Goal: Information Seeking & Learning: Learn about a topic

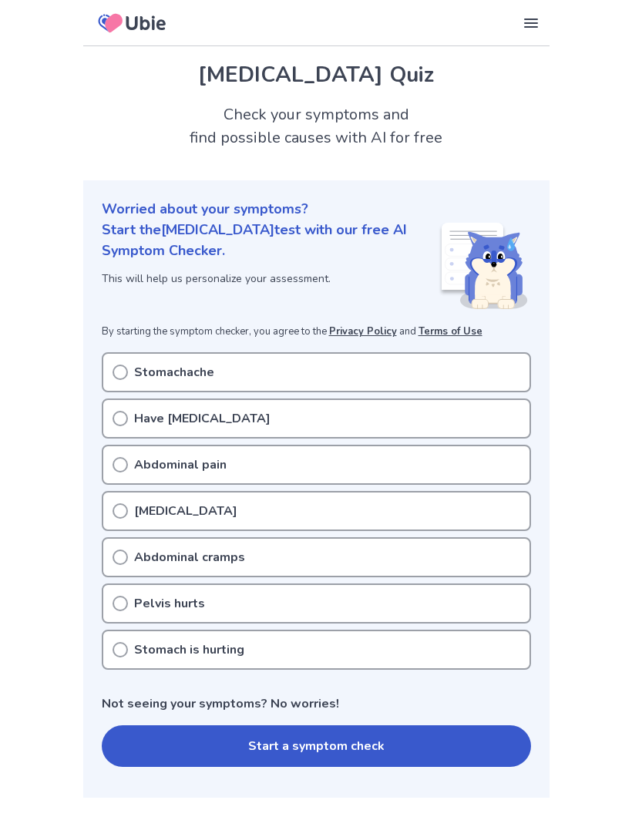
click at [342, 516] on div "[MEDICAL_DATA]" at bounding box center [316, 511] width 429 height 40
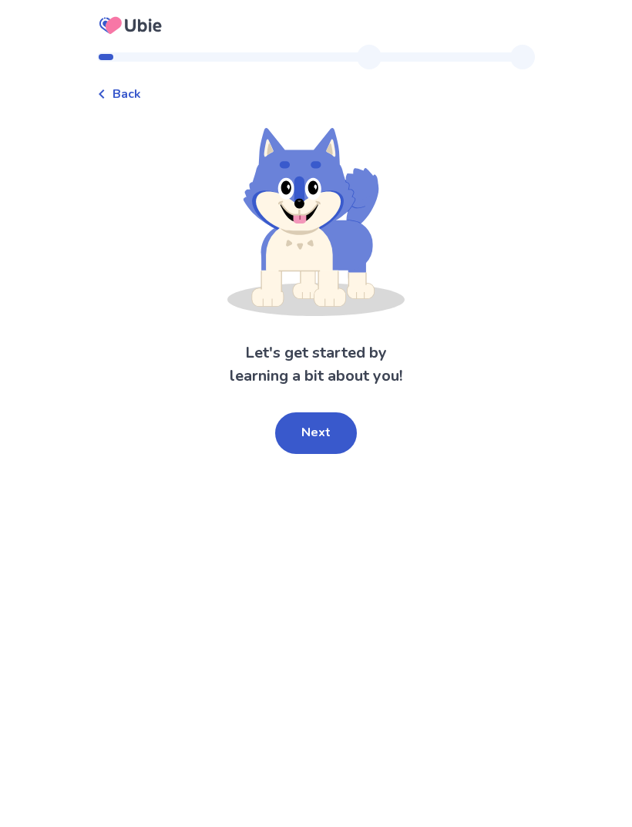
click at [325, 444] on button "Next" at bounding box center [316, 433] width 82 height 42
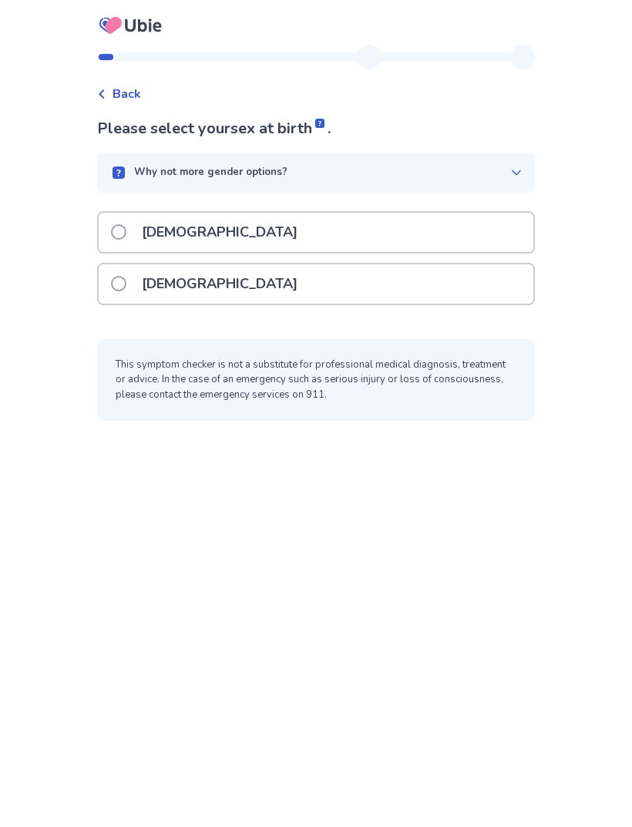
click at [412, 288] on div "[DEMOGRAPHIC_DATA]" at bounding box center [316, 283] width 434 height 39
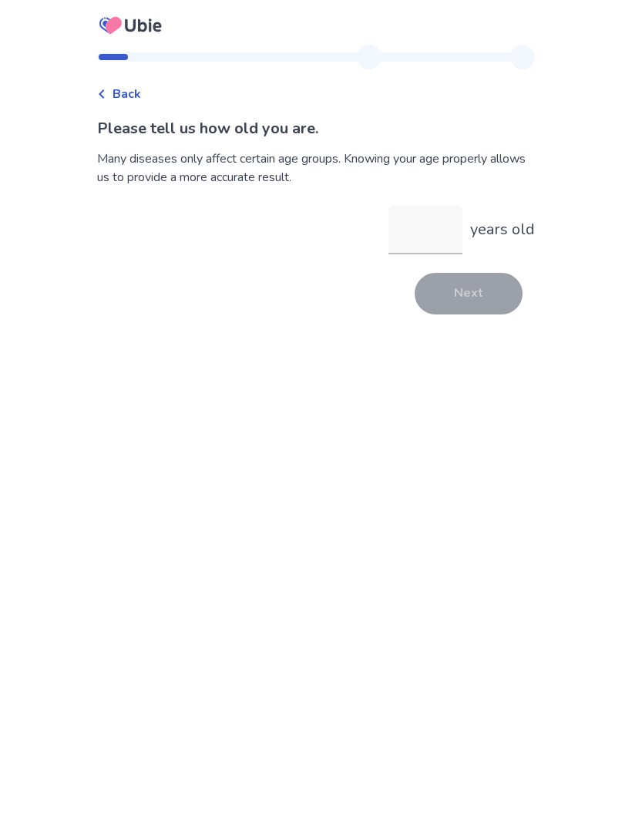
click at [428, 235] on input "years old" at bounding box center [425, 229] width 74 height 49
type input "**"
click at [488, 294] on button "Next" at bounding box center [468, 294] width 108 height 42
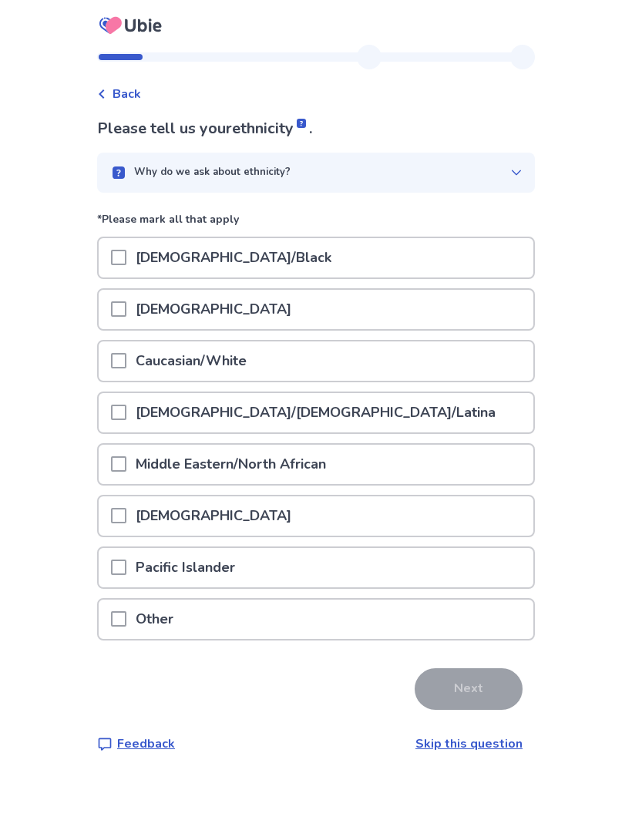
click at [421, 255] on div "African American/Black" at bounding box center [316, 257] width 434 height 39
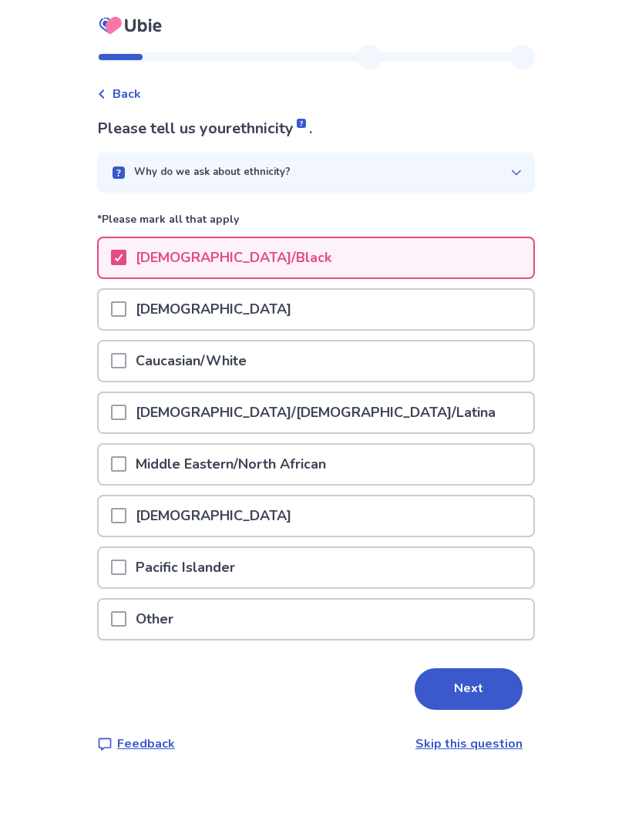
click at [477, 689] on button "Next" at bounding box center [468, 689] width 108 height 42
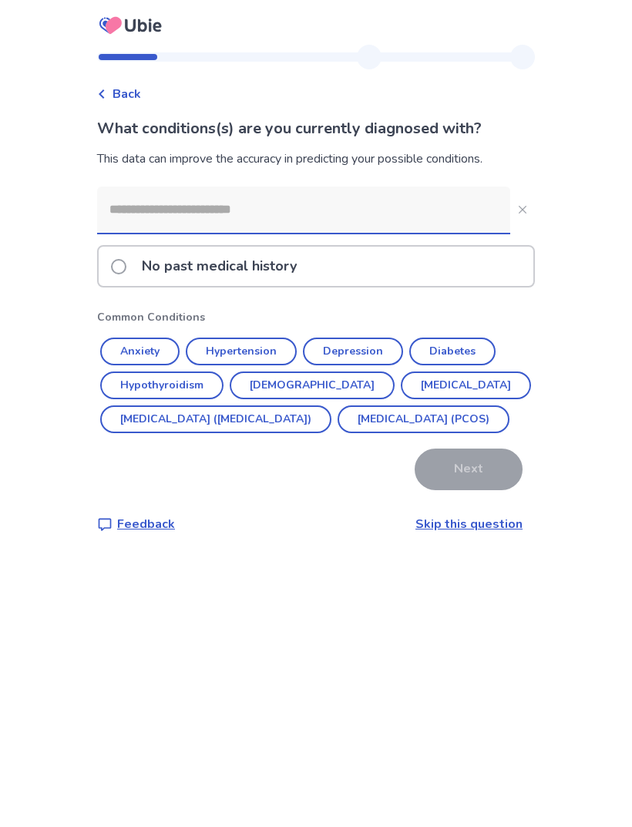
click at [350, 278] on div "No past medical history" at bounding box center [316, 266] width 434 height 39
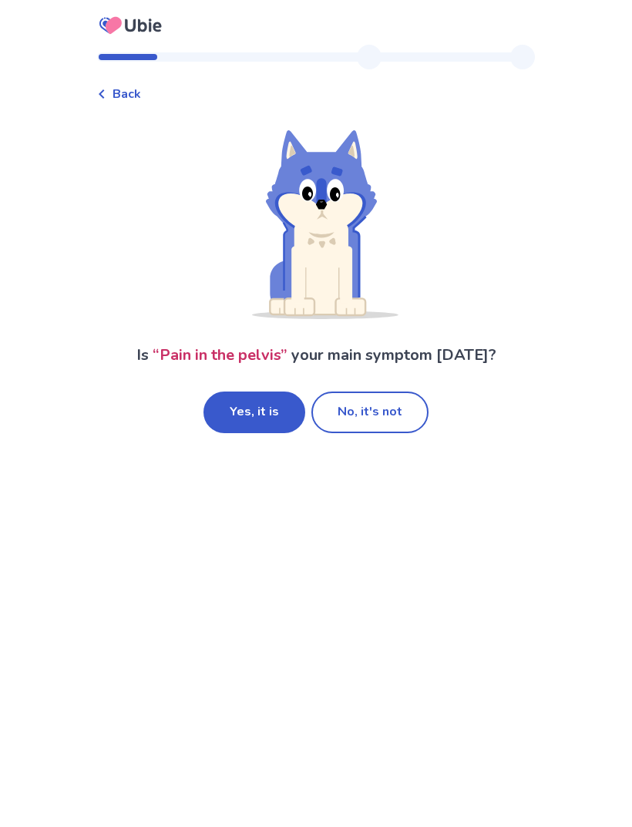
click at [276, 419] on button "Yes, it is" at bounding box center [254, 412] width 102 height 42
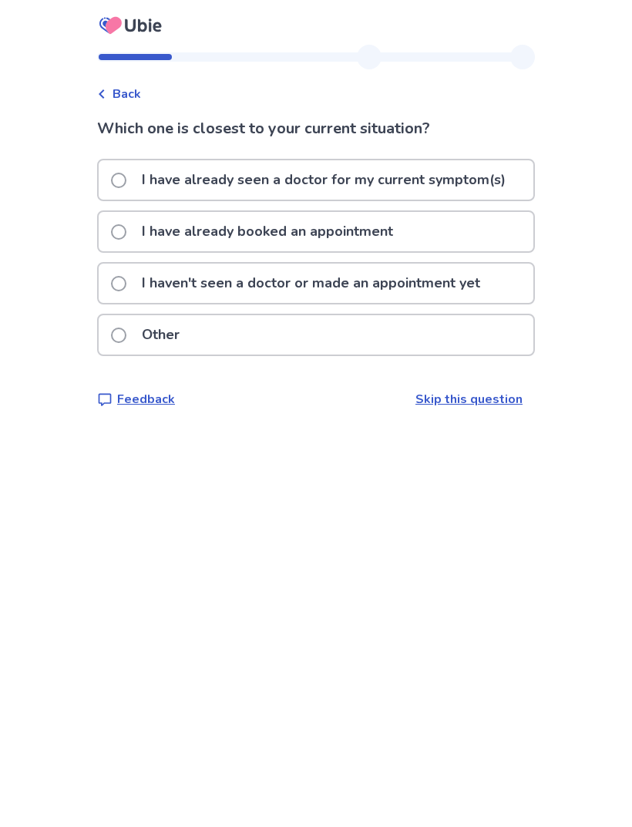
click at [115, 230] on div "I have already booked an appointment" at bounding box center [316, 231] width 434 height 39
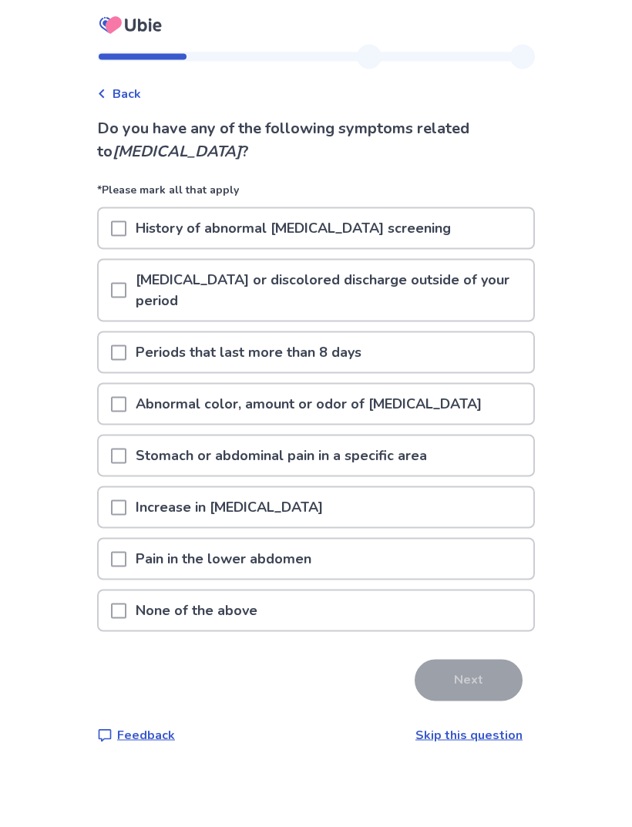
scroll to position [45, 0]
click at [113, 260] on div "[MEDICAL_DATA] or discolored discharge outside of your period" at bounding box center [316, 290] width 434 height 60
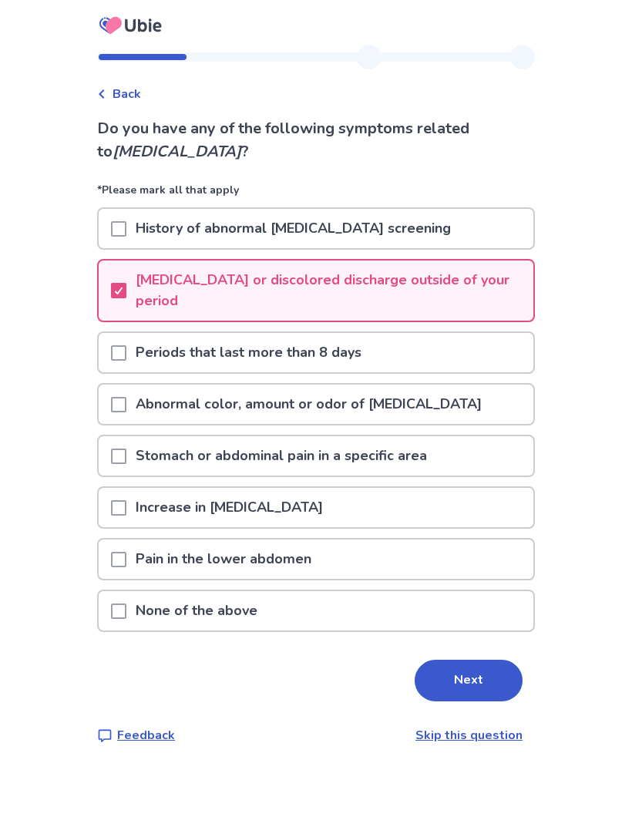
click at [116, 333] on div "Periods that last more than 8 days" at bounding box center [316, 352] width 434 height 39
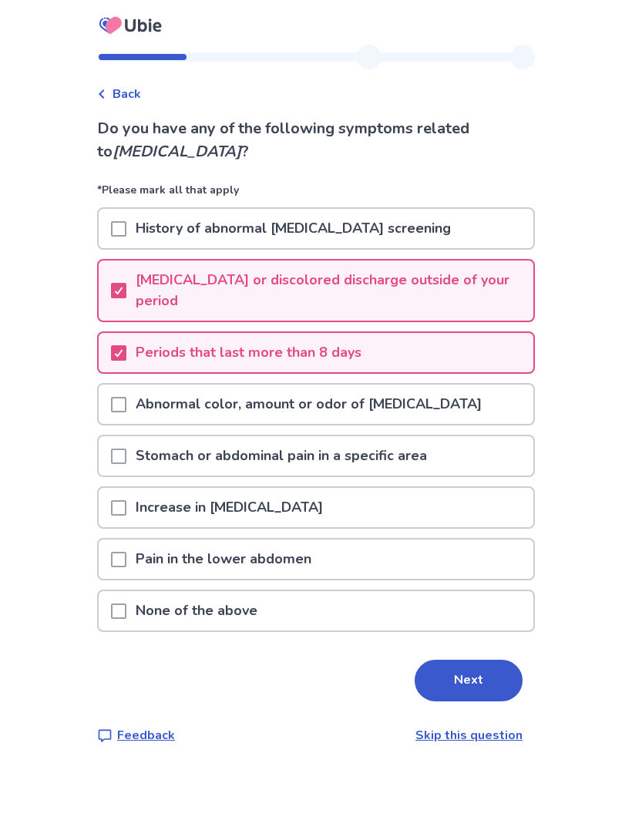
scroll to position [49, 0]
click at [121, 384] on div at bounding box center [118, 403] width 15 height 39
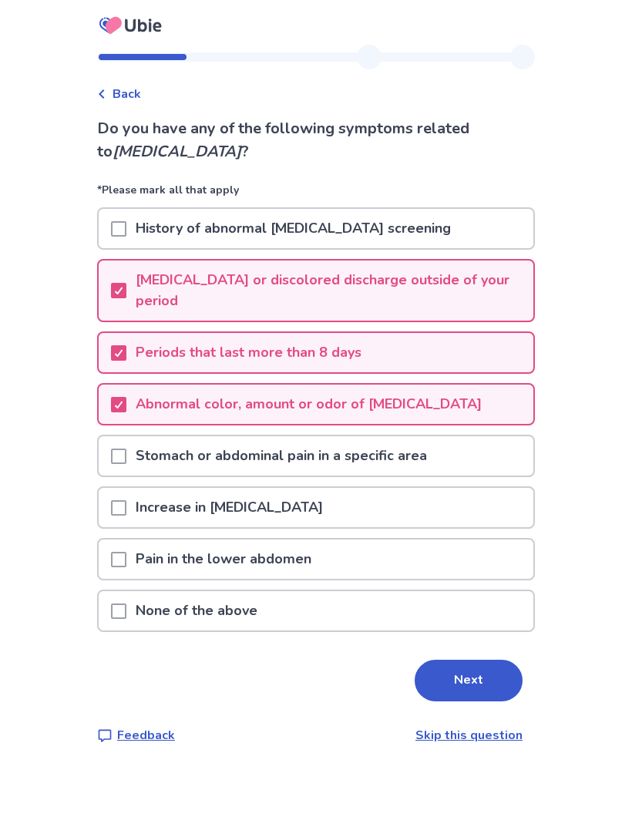
click at [109, 436] on div "Stomach or abdominal pain in a specific area" at bounding box center [316, 455] width 434 height 39
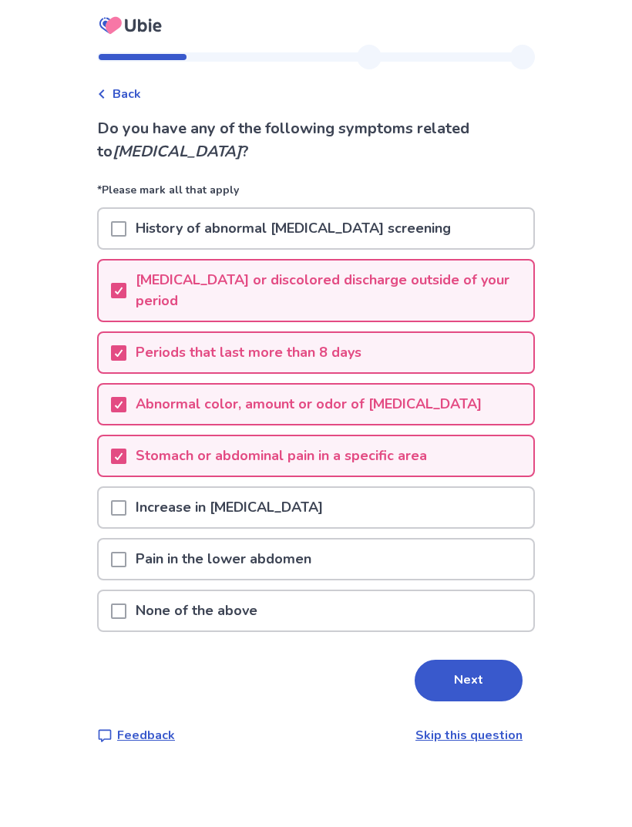
click at [460, 539] on div "Pain in the lower abdomen" at bounding box center [316, 558] width 434 height 39
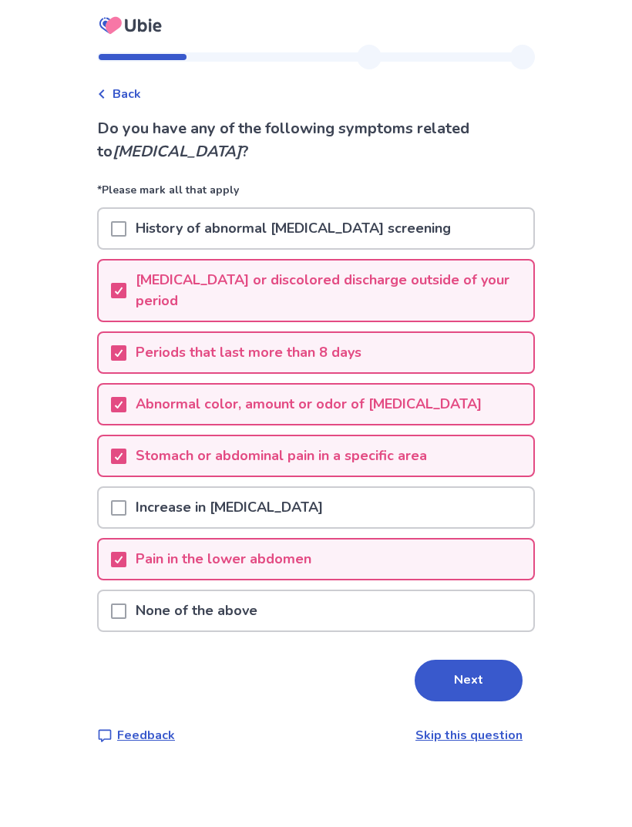
click at [474, 659] on button "Next" at bounding box center [468, 680] width 108 height 42
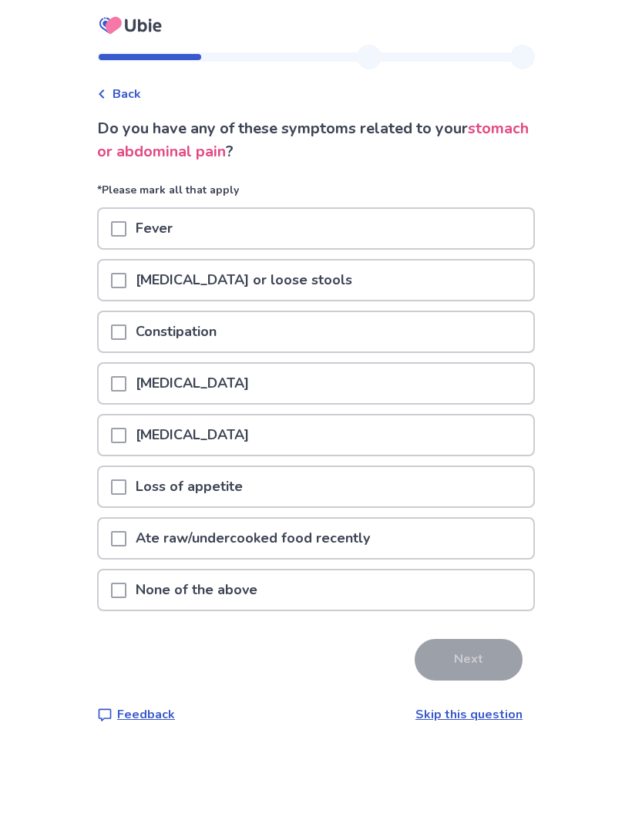
click at [467, 599] on div "None of the above" at bounding box center [316, 589] width 434 height 39
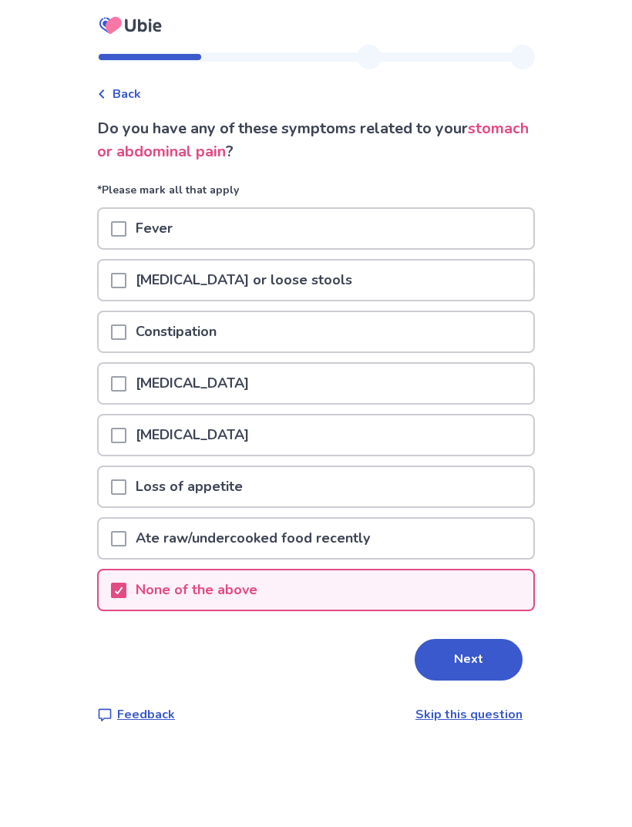
click at [471, 662] on button "Next" at bounding box center [468, 660] width 108 height 42
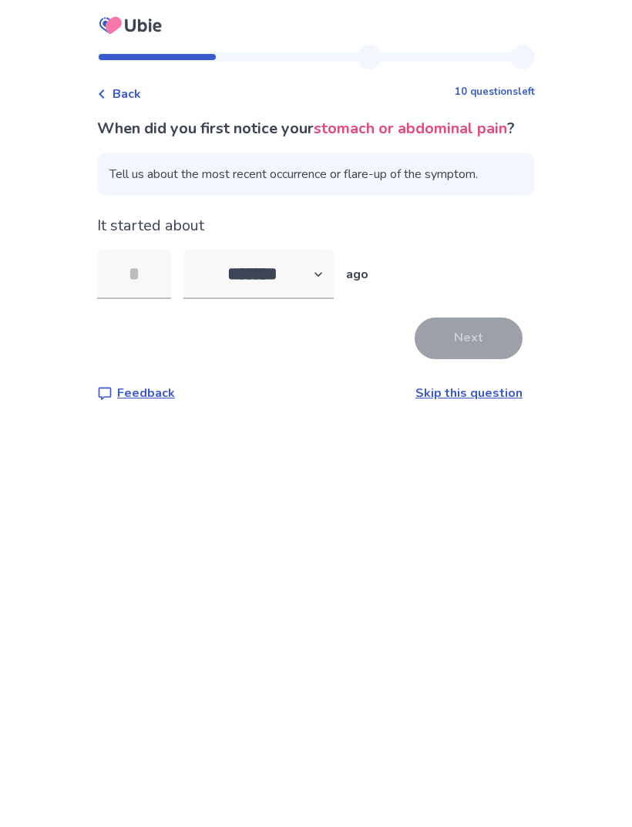
click at [130, 298] on input "tel" at bounding box center [134, 274] width 74 height 49
click at [220, 299] on select "******* ****** ******* ******** *******" at bounding box center [258, 274] width 150 height 49
select select "*"
click at [139, 295] on input "tel" at bounding box center [134, 274] width 74 height 49
type input "*"
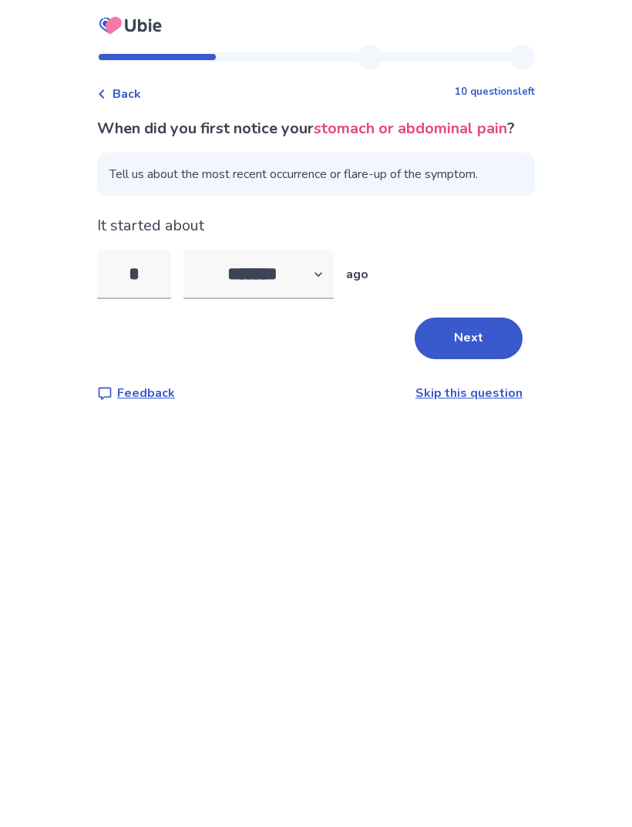
click at [471, 349] on button "Next" at bounding box center [468, 338] width 108 height 42
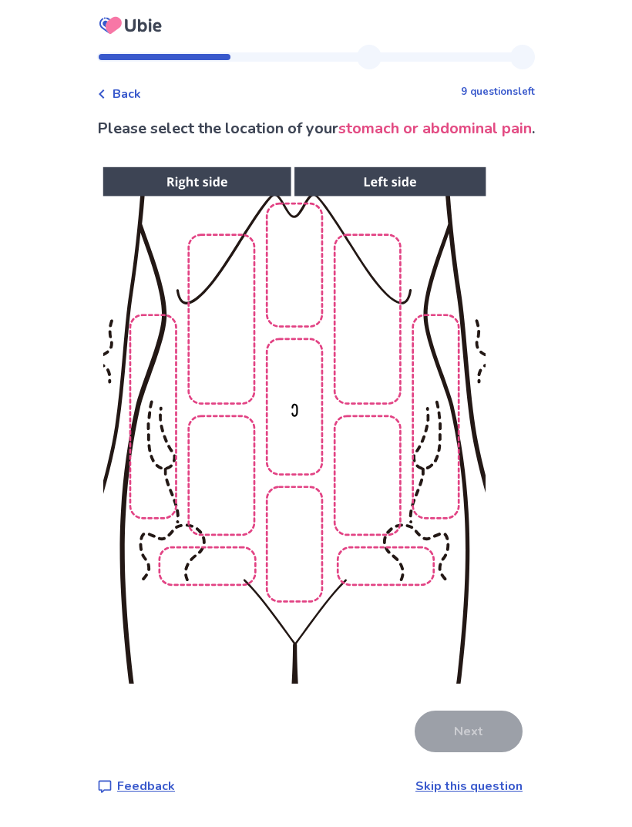
click at [308, 551] on img at bounding box center [293, 425] width 787 height 533
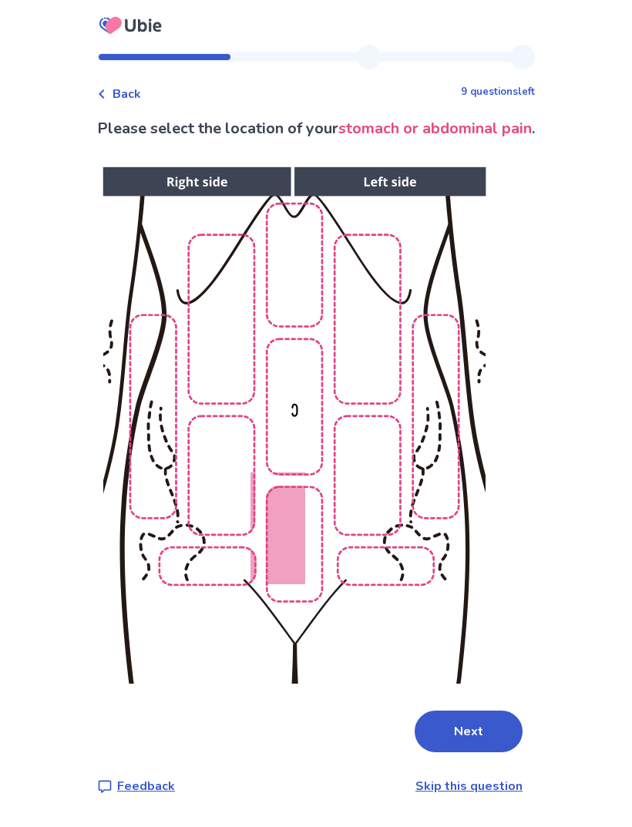
click at [199, 572] on img at bounding box center [293, 425] width 787 height 533
click at [394, 562] on img at bounding box center [293, 425] width 787 height 533
click at [424, 549] on img at bounding box center [293, 425] width 787 height 533
click at [401, 540] on img at bounding box center [293, 425] width 787 height 533
click at [471, 736] on button "Next" at bounding box center [468, 731] width 108 height 42
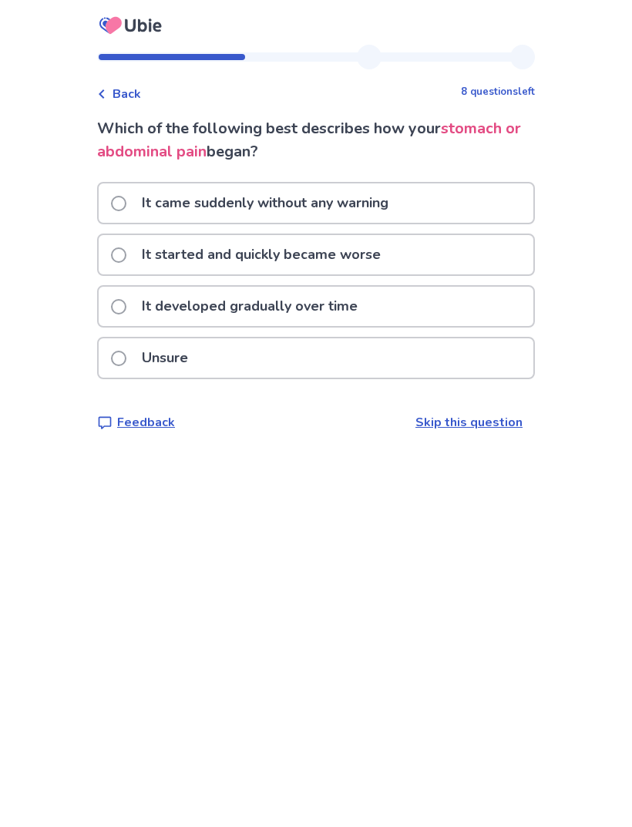
click at [131, 294] on label "It developed gradually over time" at bounding box center [239, 306] width 256 height 39
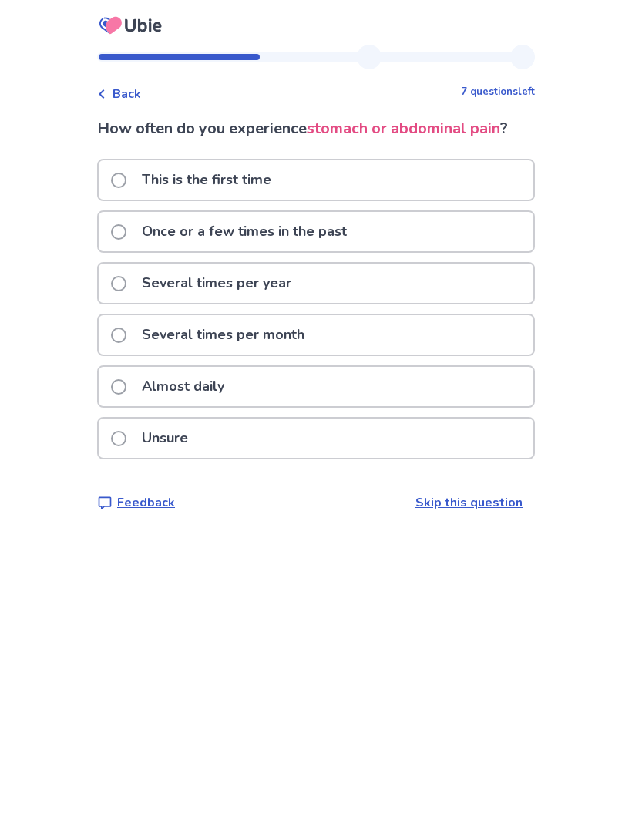
click at [126, 287] on span at bounding box center [118, 283] width 15 height 15
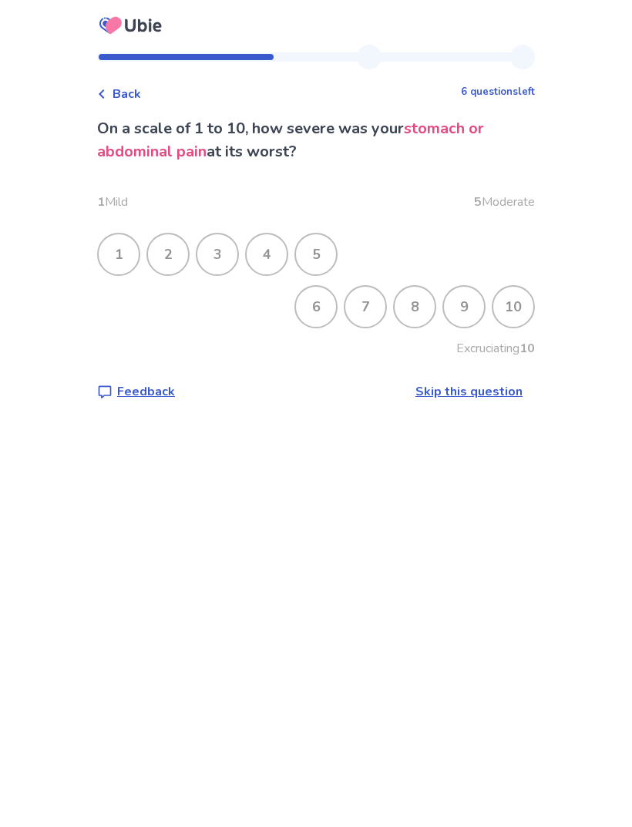
click at [308, 309] on div "6" at bounding box center [316, 307] width 40 height 40
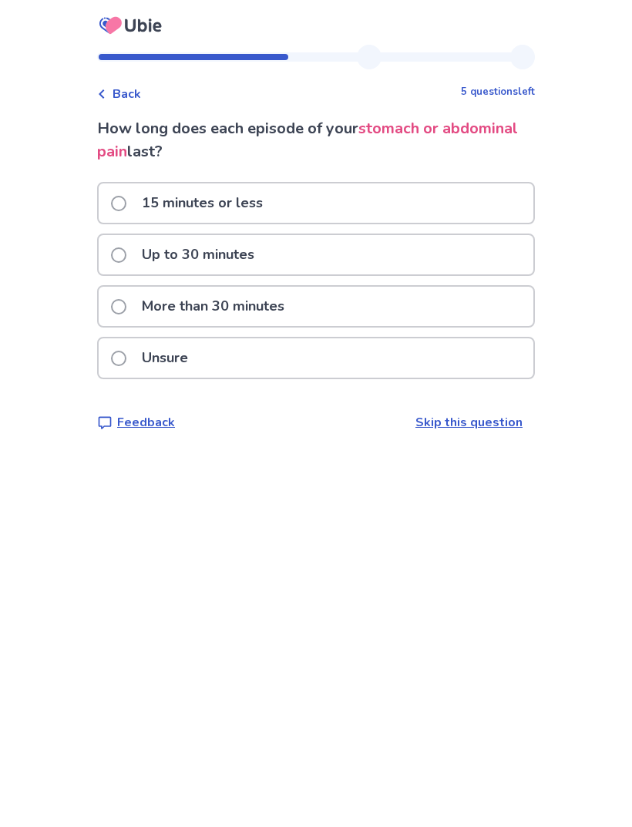
click at [116, 243] on div "Up to 30 minutes" at bounding box center [316, 254] width 434 height 39
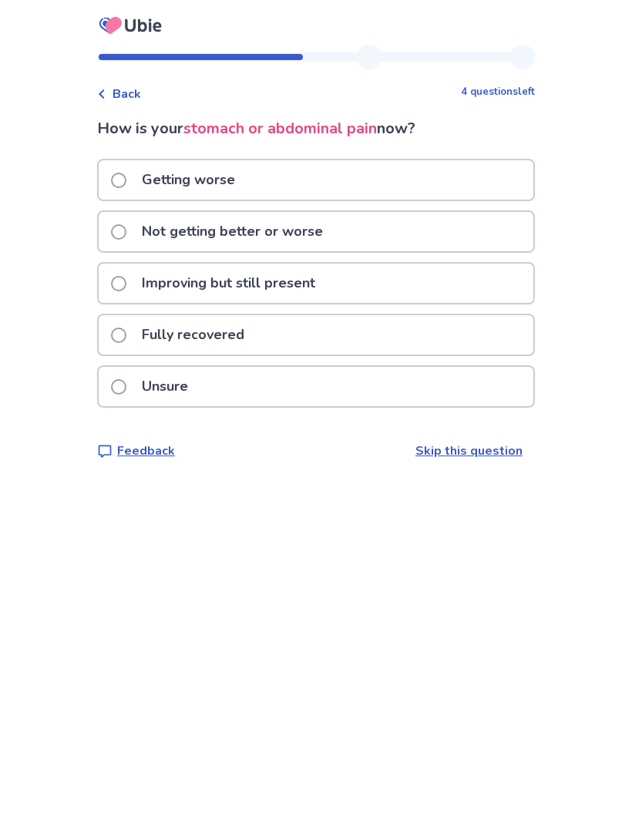
click at [134, 265] on label "Improving but still present" at bounding box center [217, 282] width 213 height 39
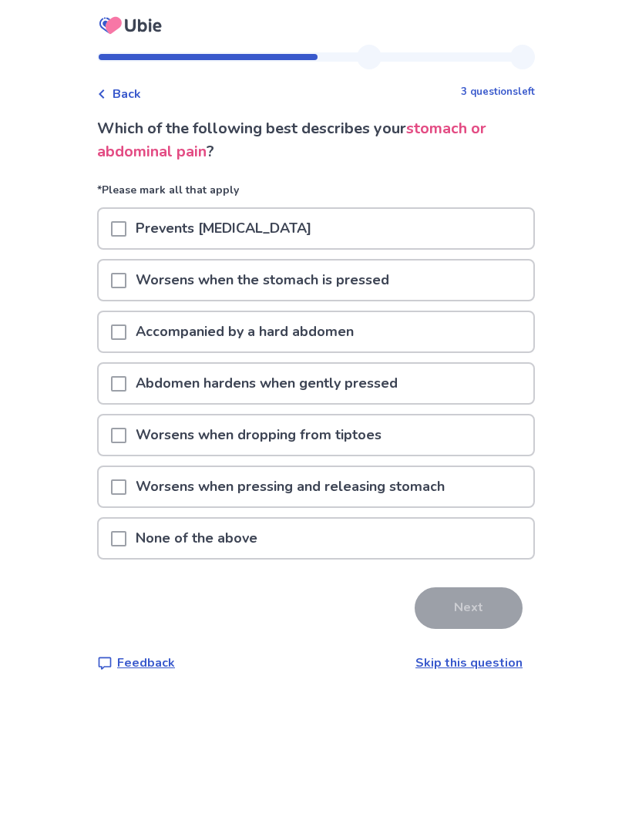
click at [126, 264] on div at bounding box center [118, 279] width 15 height 39
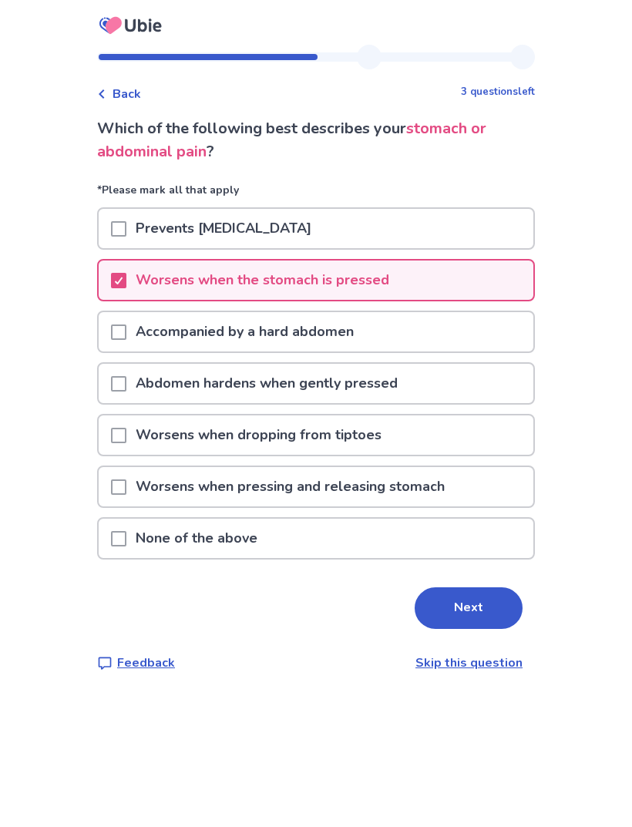
click at [196, 479] on p "Worsens when pressing and releasing stomach" at bounding box center [289, 486] width 327 height 39
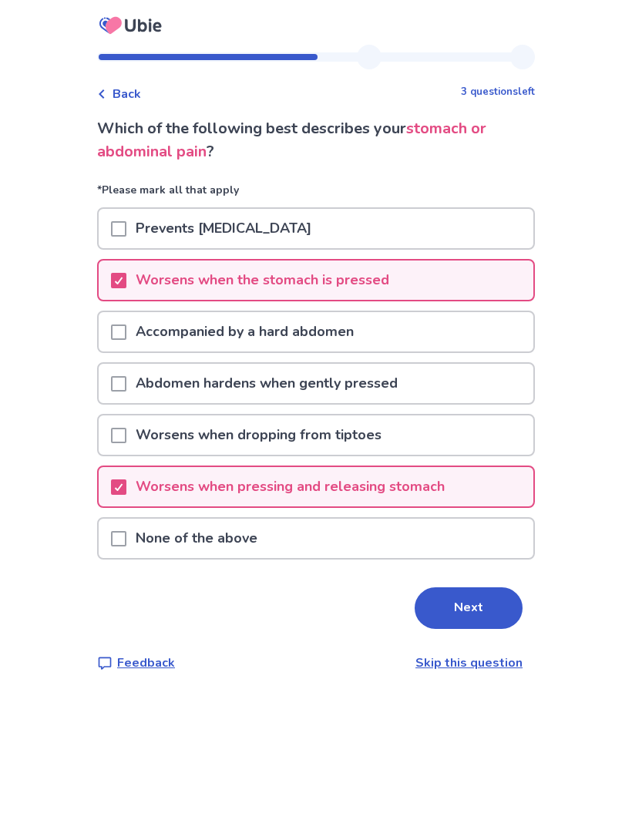
click at [486, 609] on button "Next" at bounding box center [468, 608] width 108 height 42
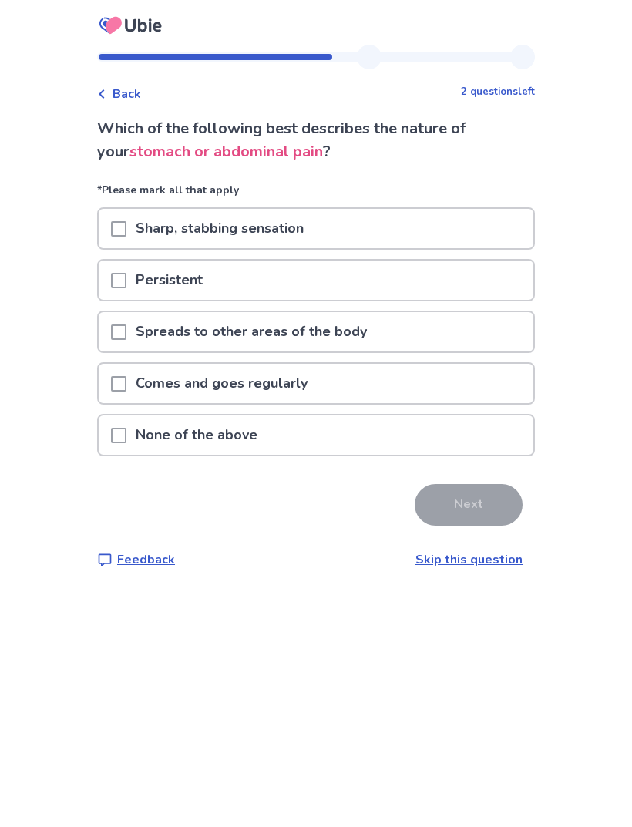
click at [165, 351] on p "Spreads to other areas of the body" at bounding box center [251, 331] width 250 height 39
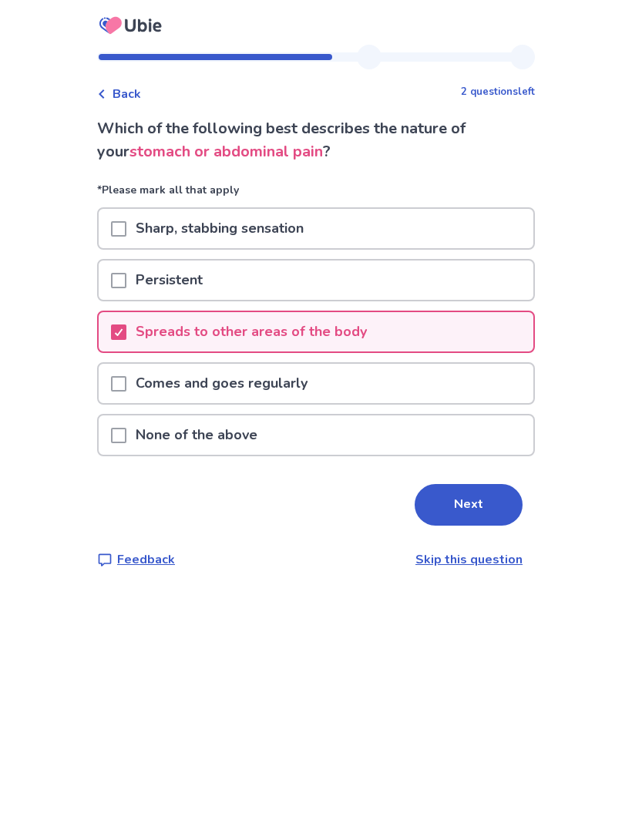
click at [491, 514] on button "Next" at bounding box center [468, 505] width 108 height 42
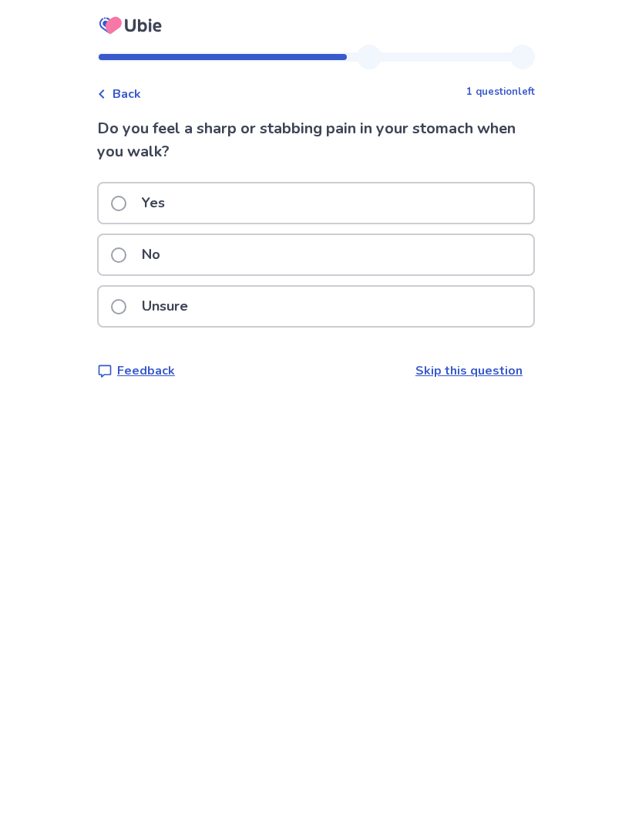
click at [129, 88] on span "Back" at bounding box center [126, 94] width 29 height 18
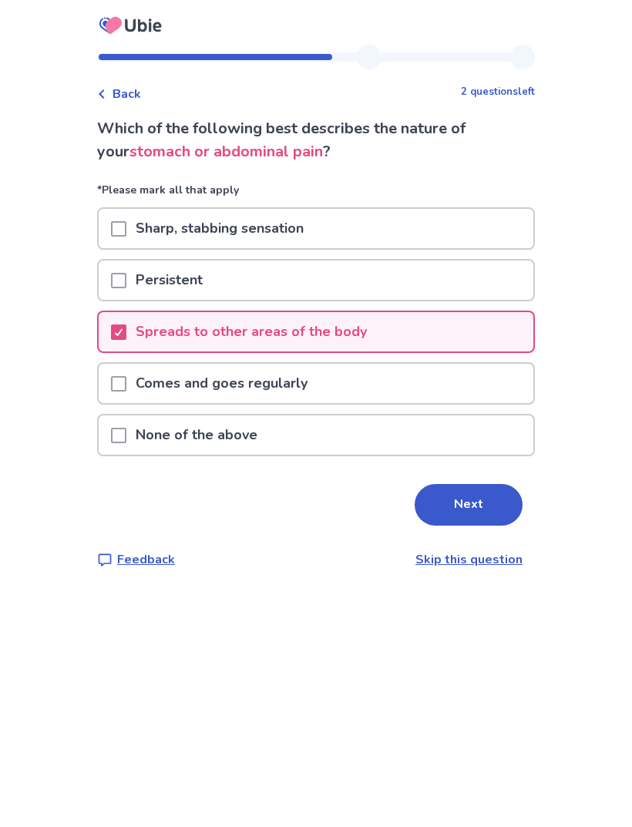
click at [157, 365] on p "Comes and goes regularly" at bounding box center [221, 383] width 190 height 39
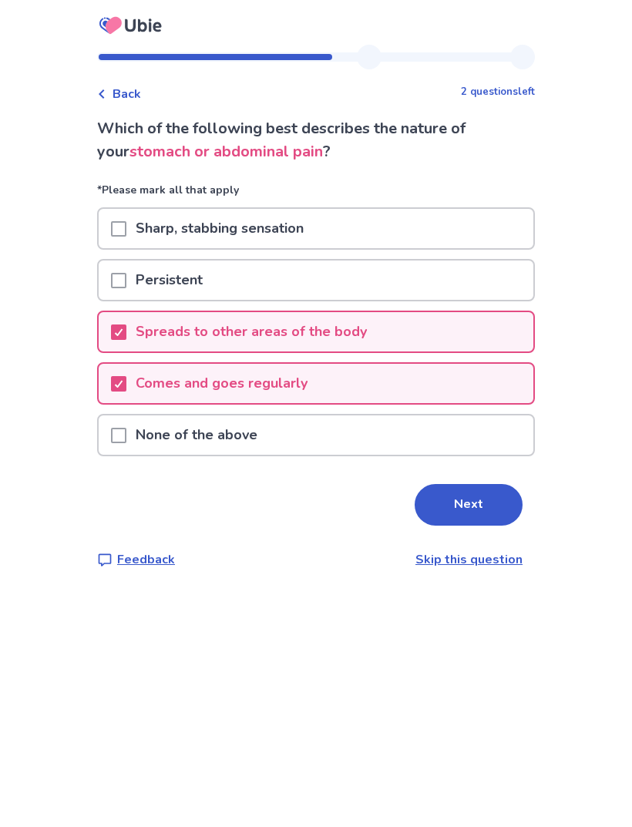
click at [146, 334] on p "Spreads to other areas of the body" at bounding box center [251, 331] width 250 height 39
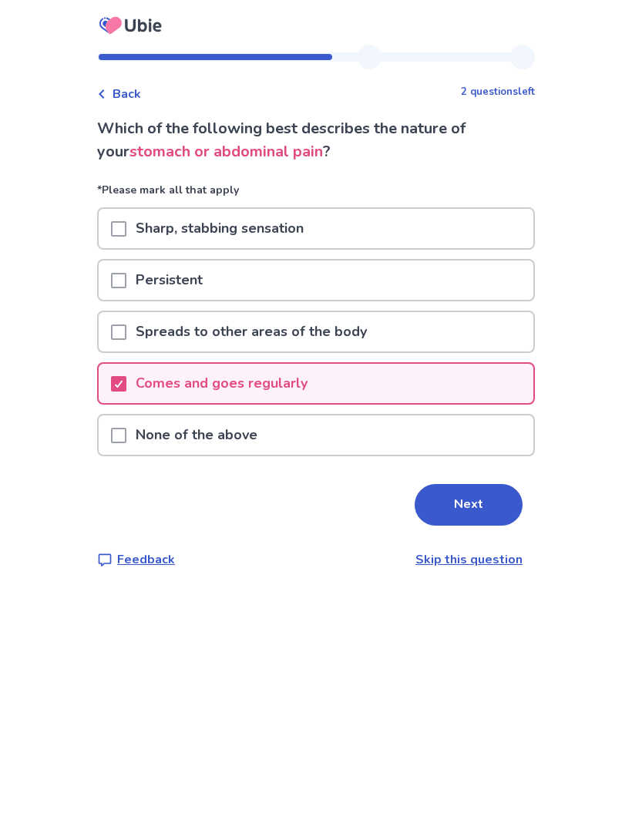
click at [495, 511] on button "Next" at bounding box center [468, 505] width 108 height 42
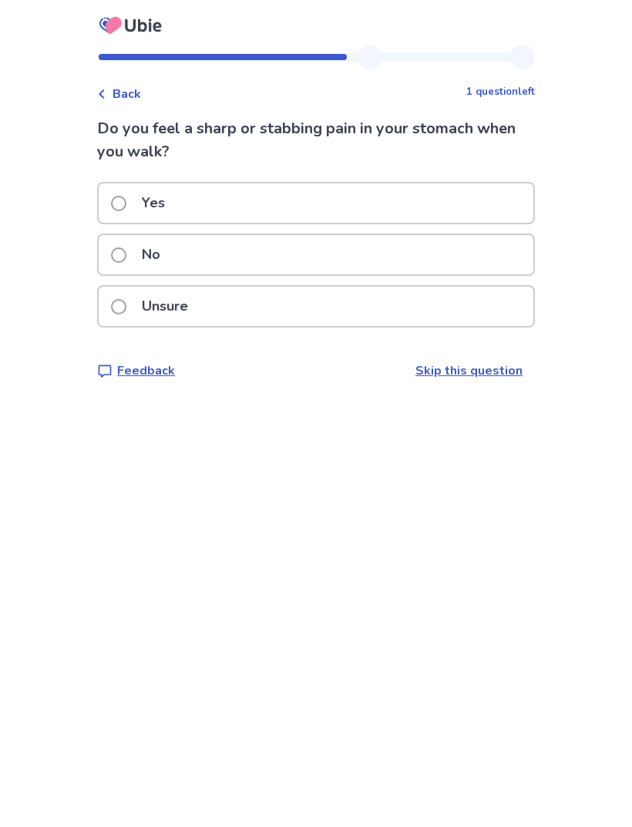
click at [197, 306] on p "Unsure" at bounding box center [164, 306] width 65 height 39
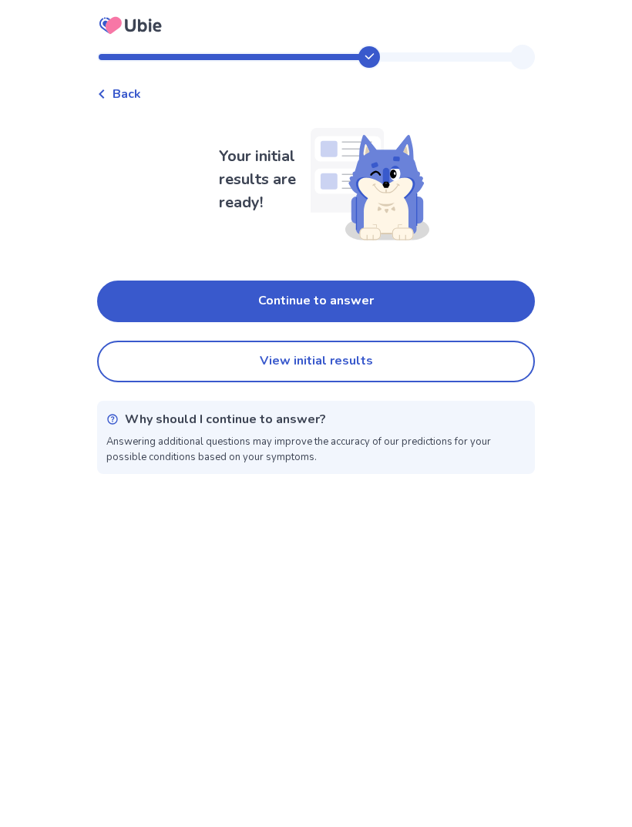
click at [205, 364] on button "View initial results" at bounding box center [316, 361] width 438 height 42
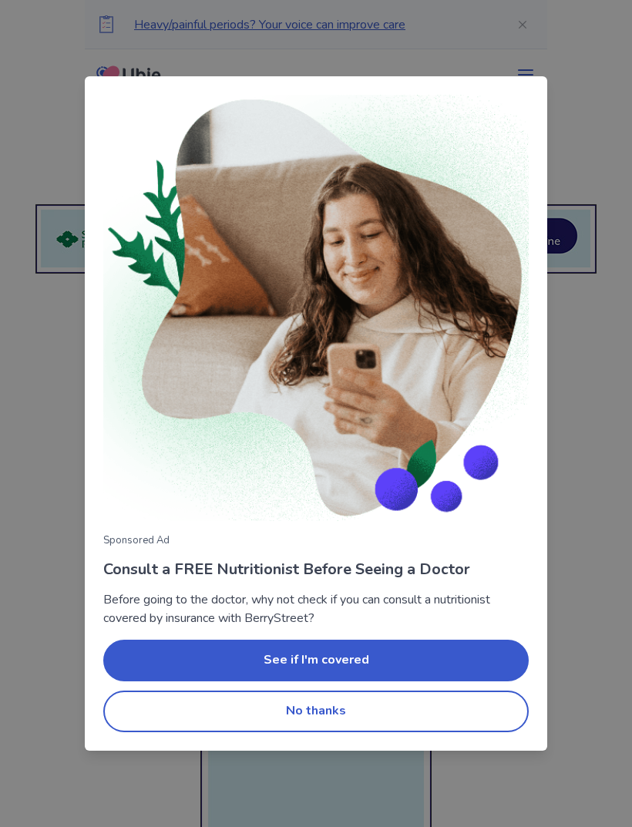
click at [412, 709] on button "No thanks" at bounding box center [315, 711] width 425 height 42
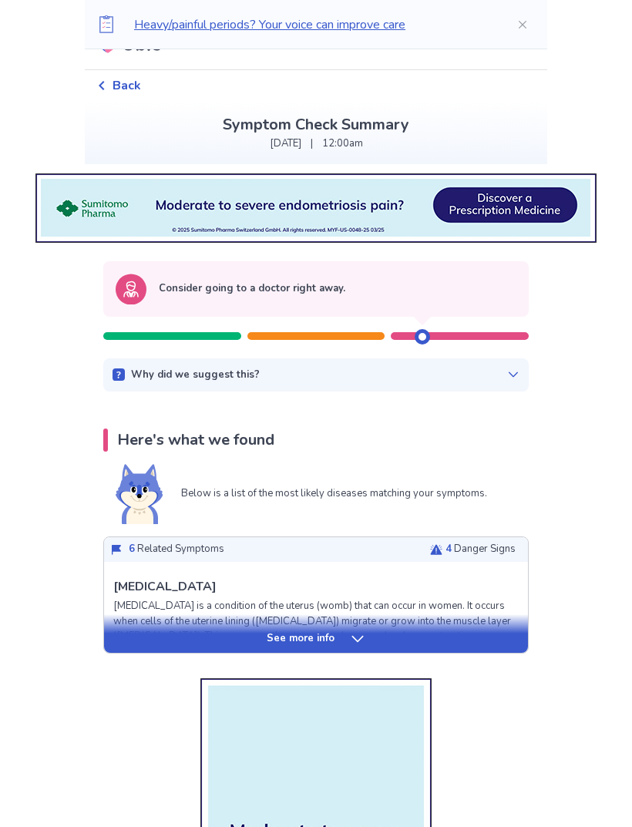
scroll to position [31, 0]
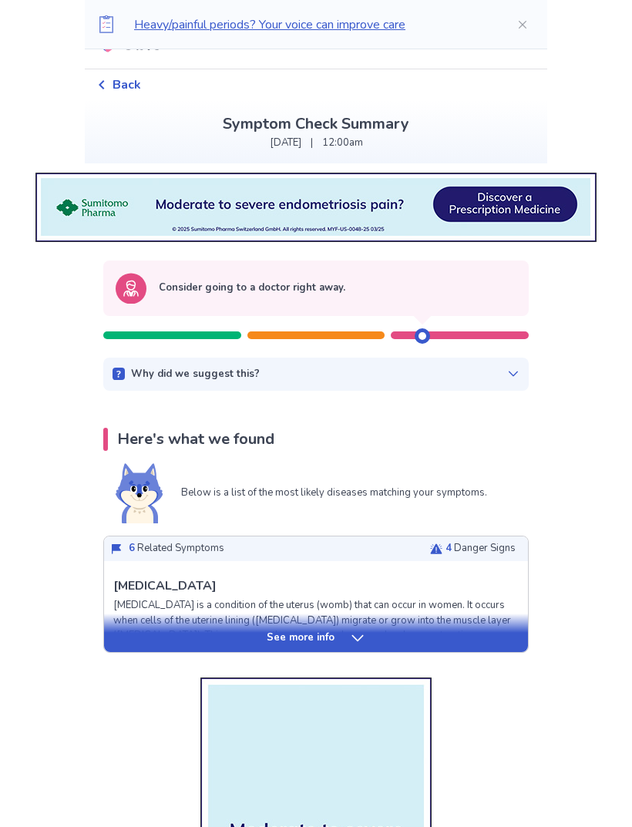
click at [343, 632] on div "See more info" at bounding box center [316, 638] width 424 height 15
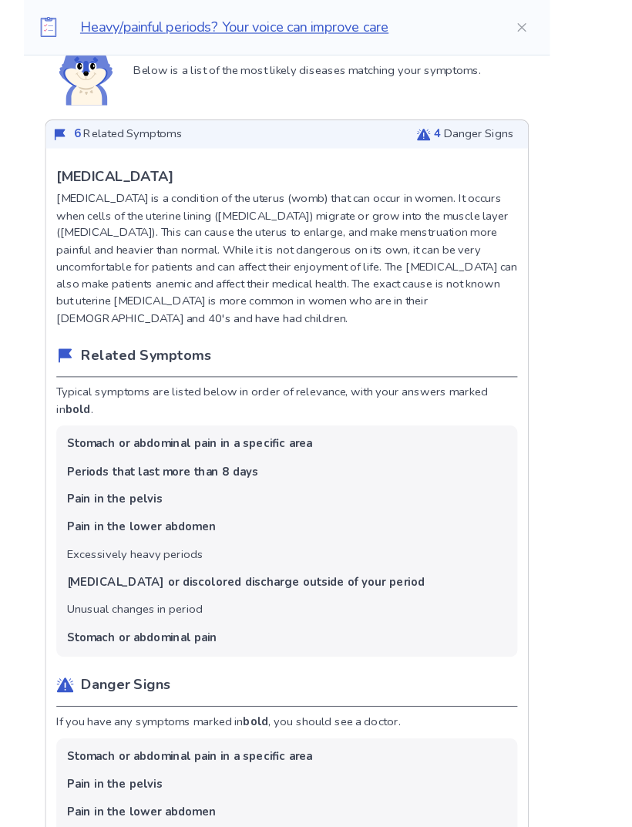
scroll to position [461, 0]
copy p "Adenomyosis"
